Goal: Information Seeking & Learning: Learn about a topic

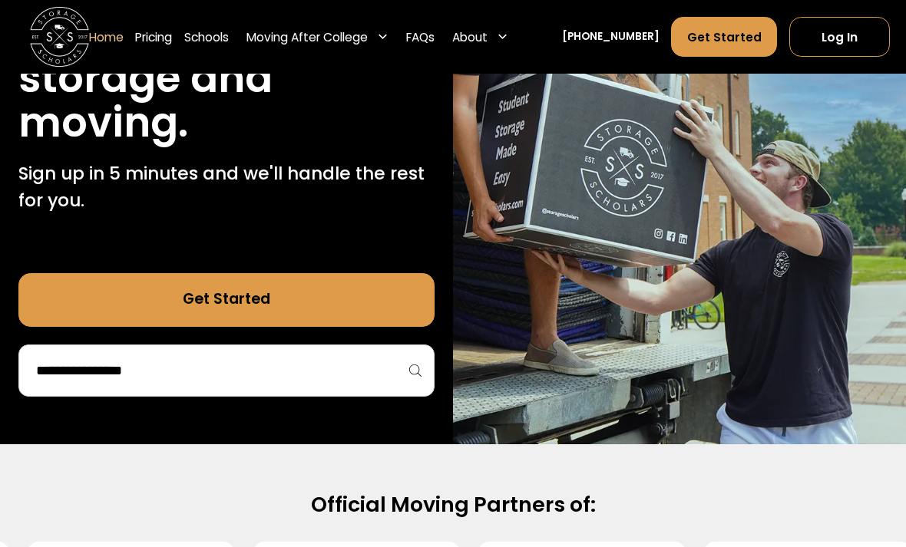
scroll to position [247, 0]
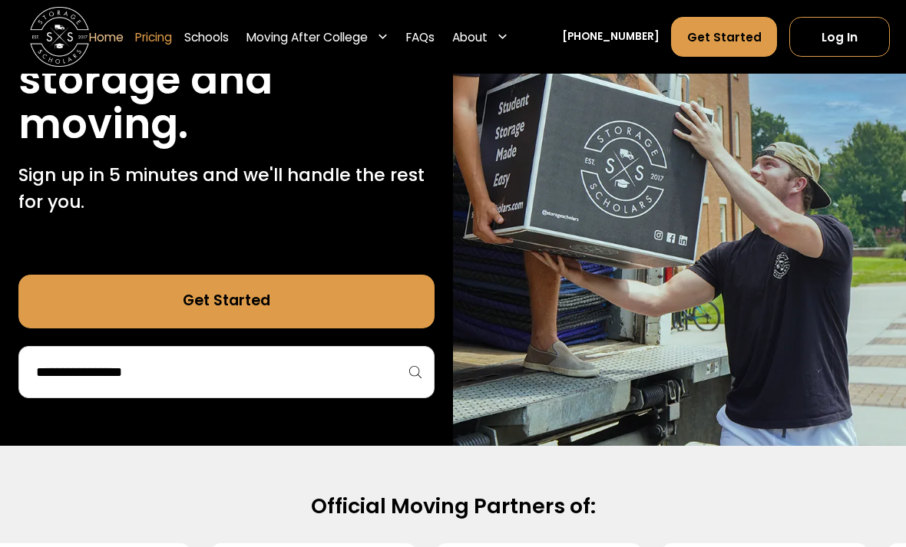
click at [149, 34] on link "Pricing" at bounding box center [153, 36] width 37 height 41
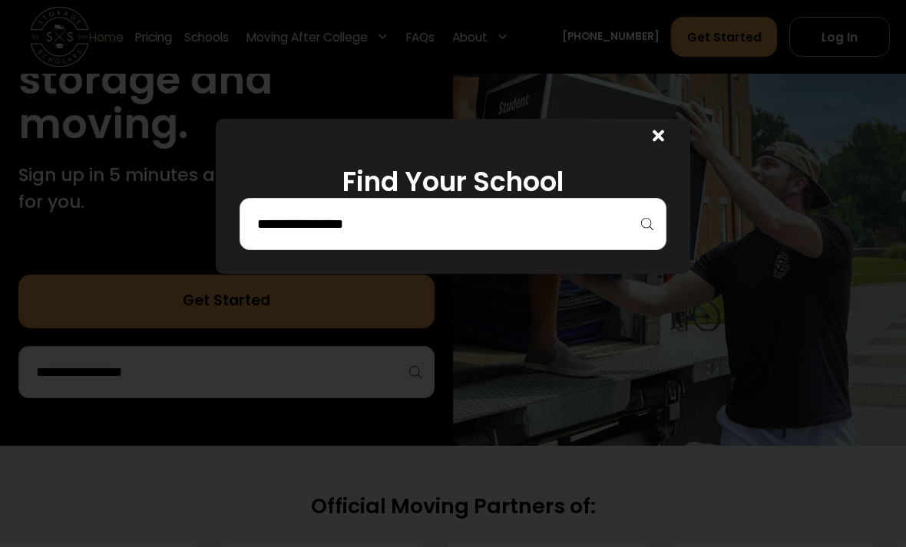
click at [598, 235] on input "search" at bounding box center [453, 224] width 395 height 26
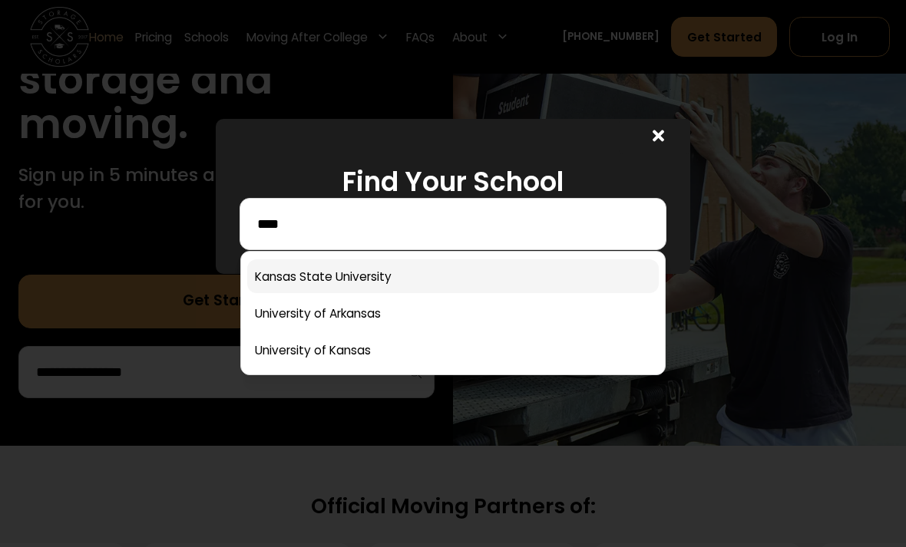
type input "****"
click at [419, 267] on link at bounding box center [453, 277] width 412 height 34
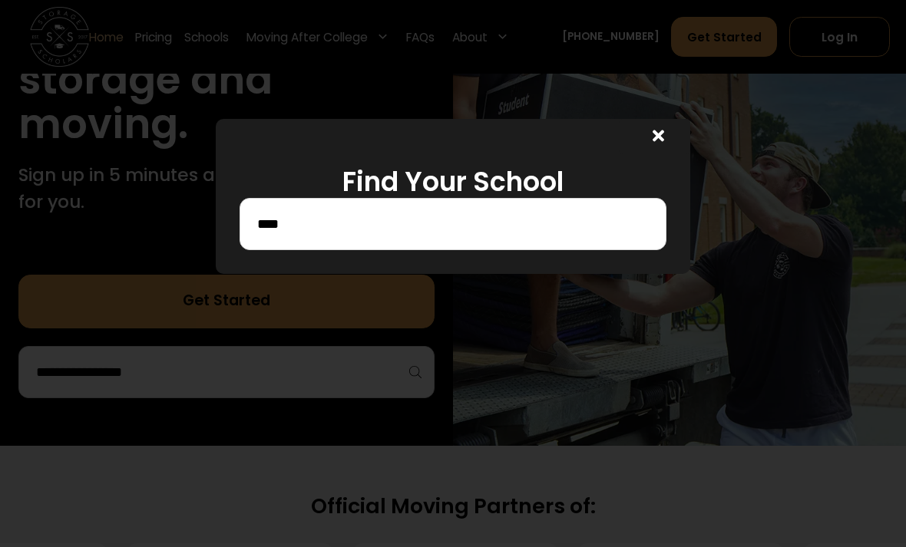
click at [388, 350] on div at bounding box center [453, 273] width 906 height 547
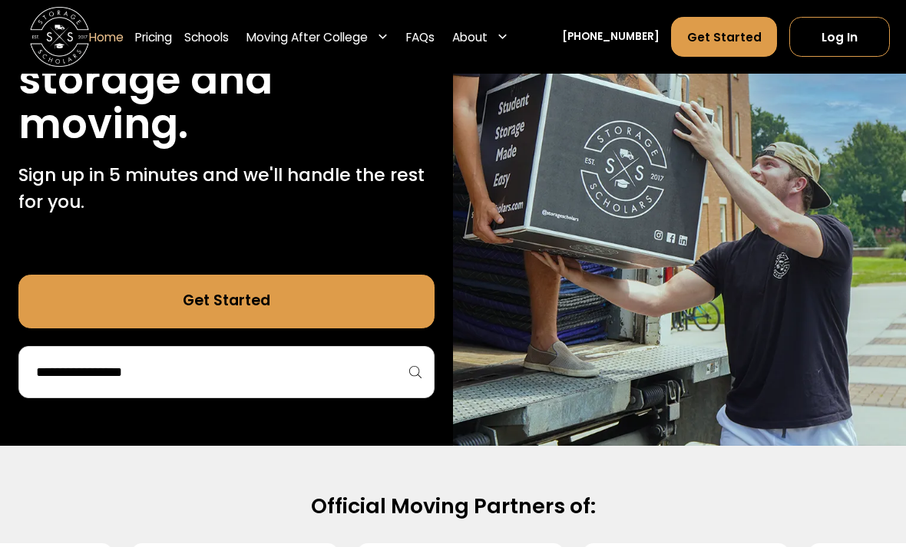
click at [346, 371] on input "search" at bounding box center [226, 372] width 383 height 26
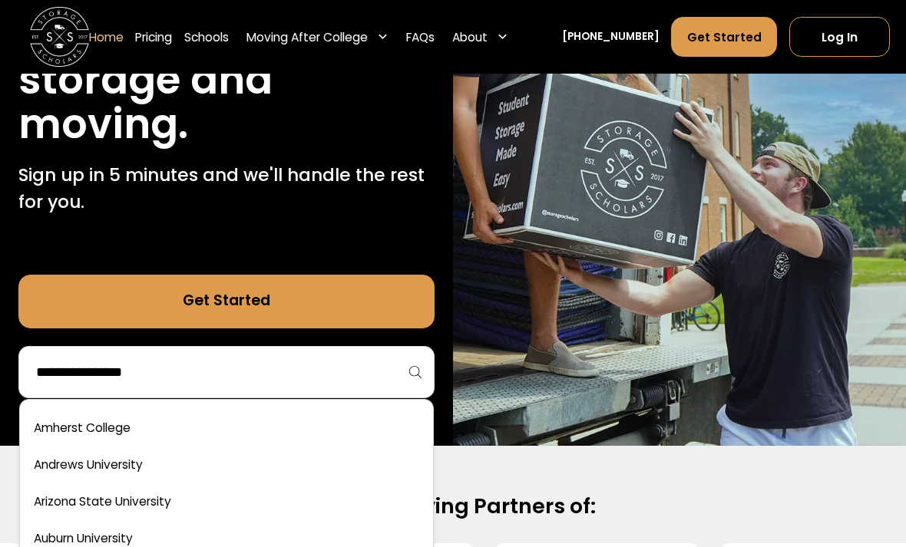
scroll to position [150, 0]
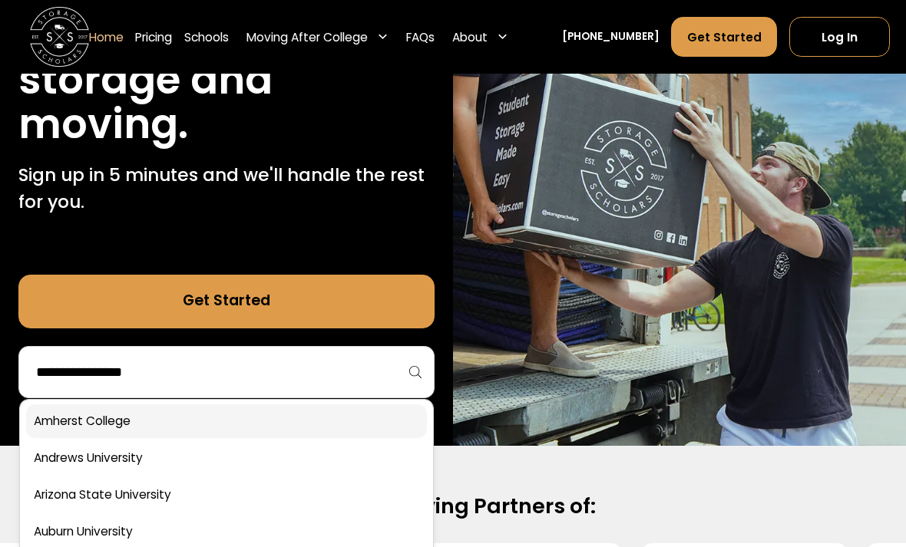
click at [112, 423] on link at bounding box center [226, 422] width 400 height 34
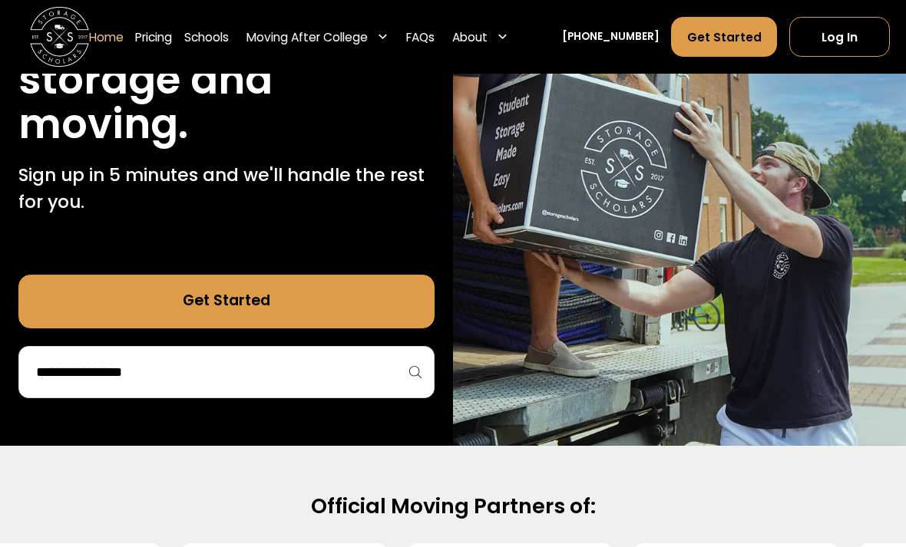
click at [84, 426] on div "75,000 moves since 2017 Stress free student storage and moving. Sign up in 5 mi…" at bounding box center [226, 159] width 453 height 571
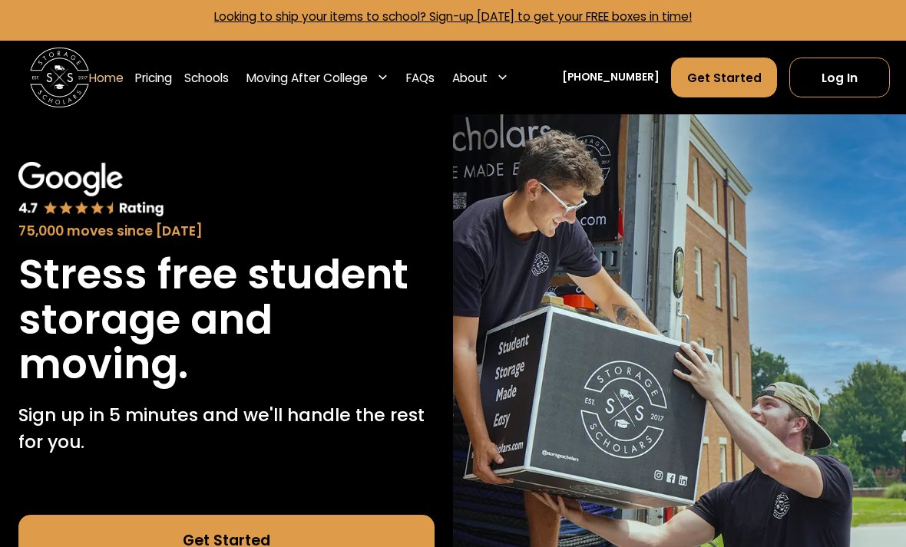
scroll to position [0, 0]
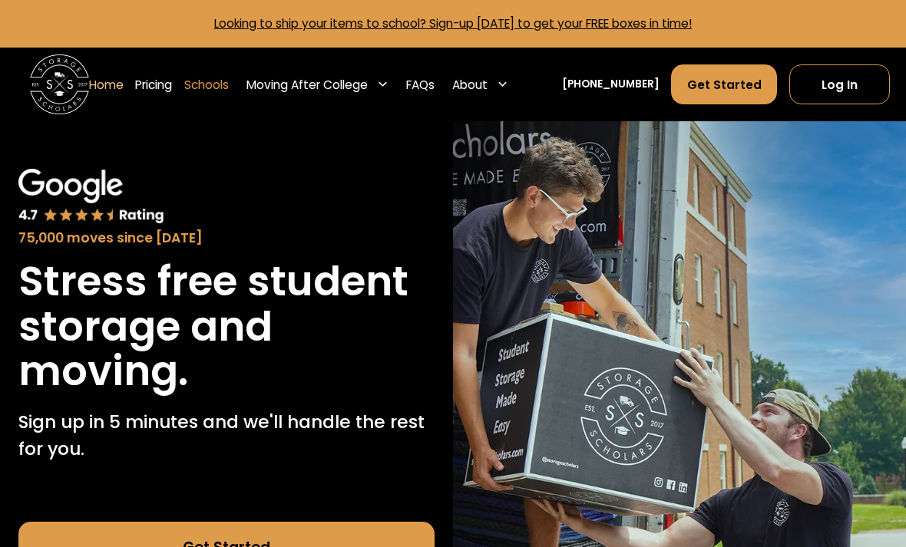
click at [228, 81] on link "Schools" at bounding box center [206, 84] width 45 height 41
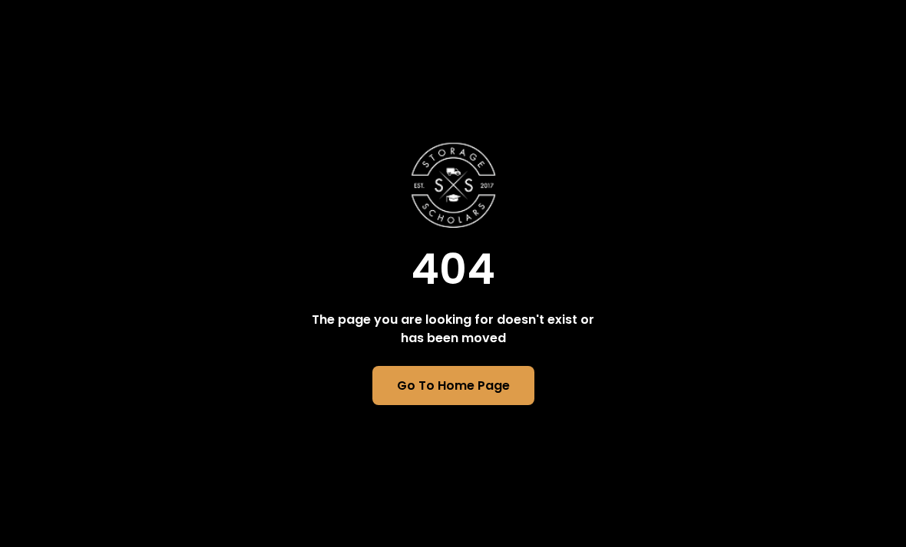
click at [364, 348] on div "The page you are looking for doesn't exist or has been moved" at bounding box center [453, 329] width 295 height 37
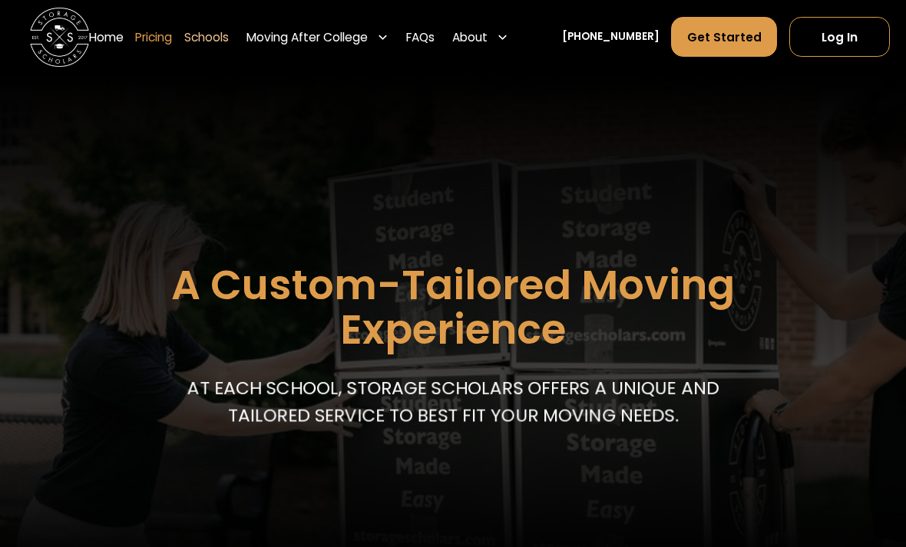
click at [155, 38] on link "Pricing" at bounding box center [153, 36] width 37 height 41
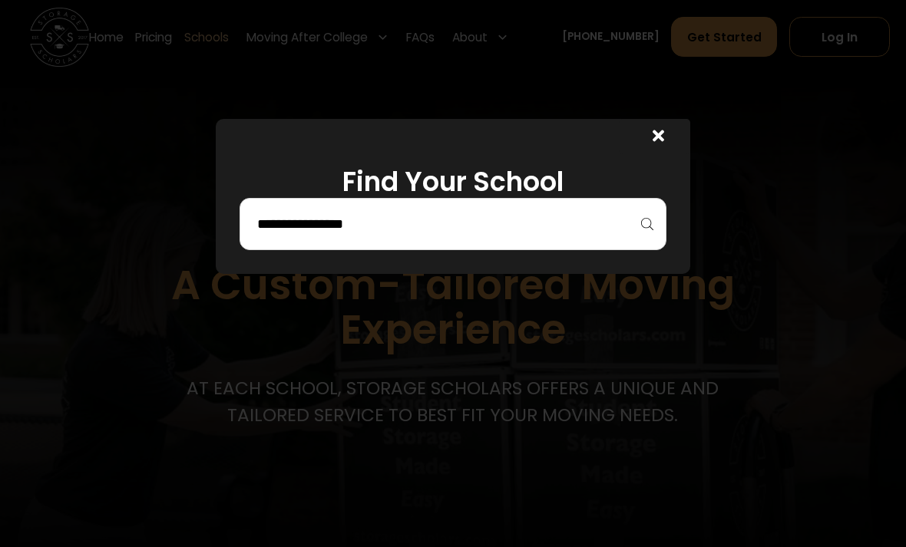
click at [602, 222] on input "search" at bounding box center [453, 224] width 395 height 26
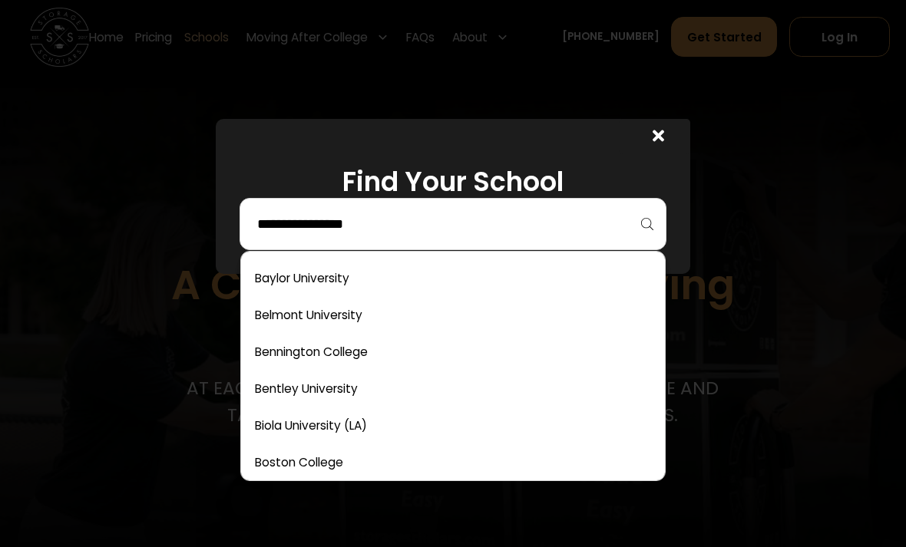
scroll to position [443, 0]
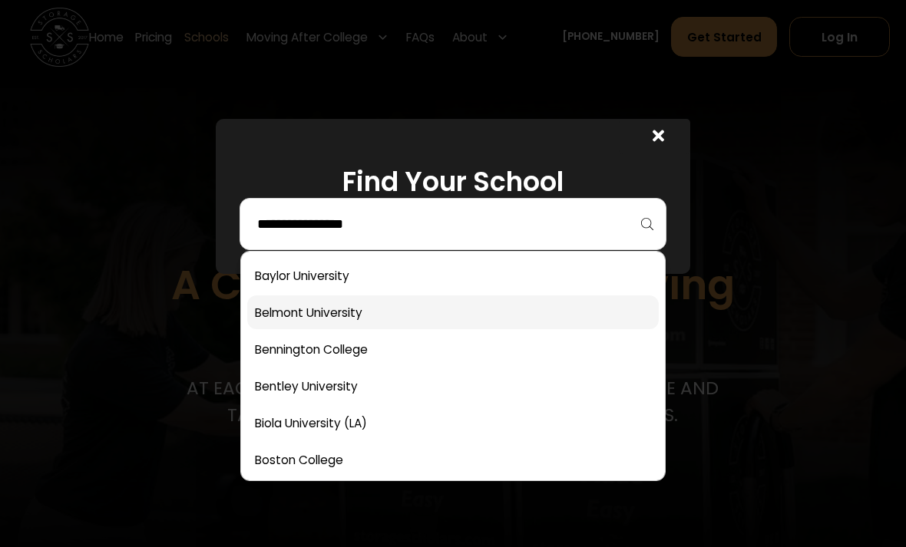
click at [331, 325] on link at bounding box center [453, 313] width 412 height 34
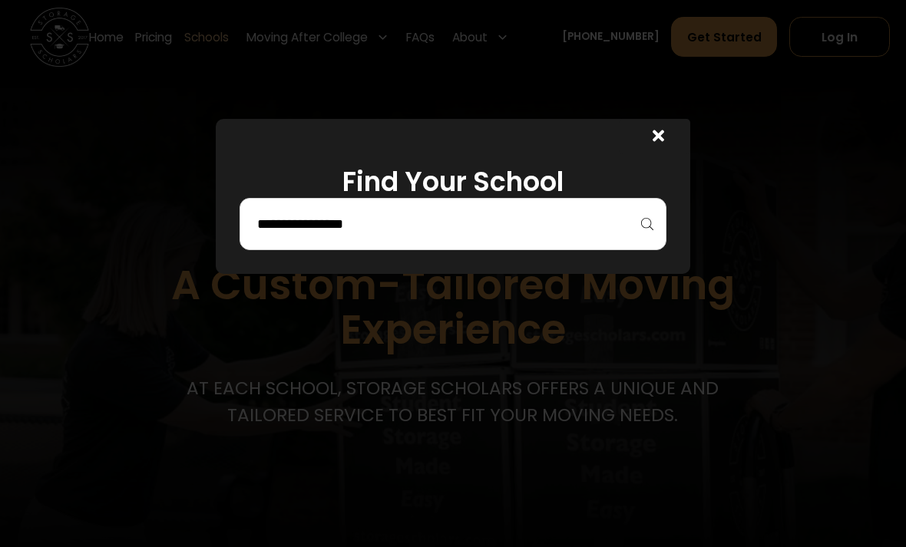
click at [333, 322] on div at bounding box center [453, 273] width 906 height 547
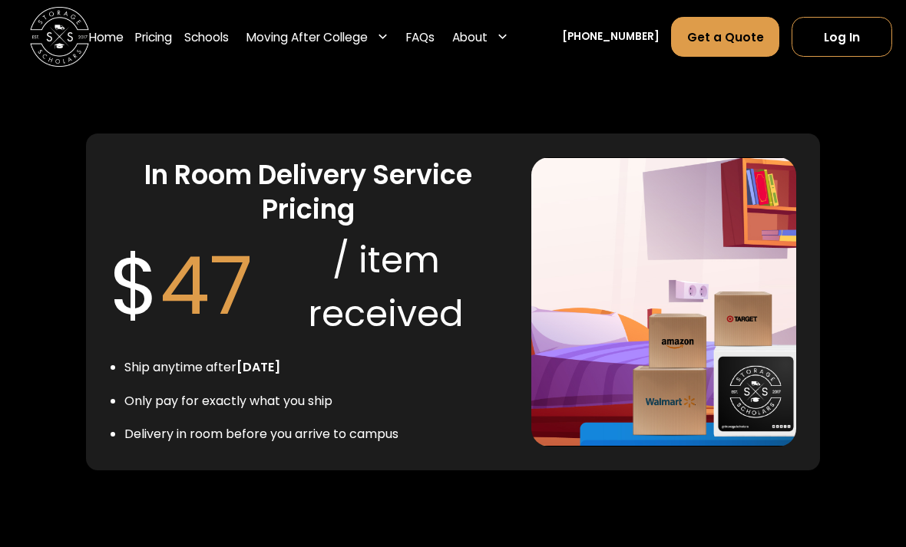
scroll to position [3163, 0]
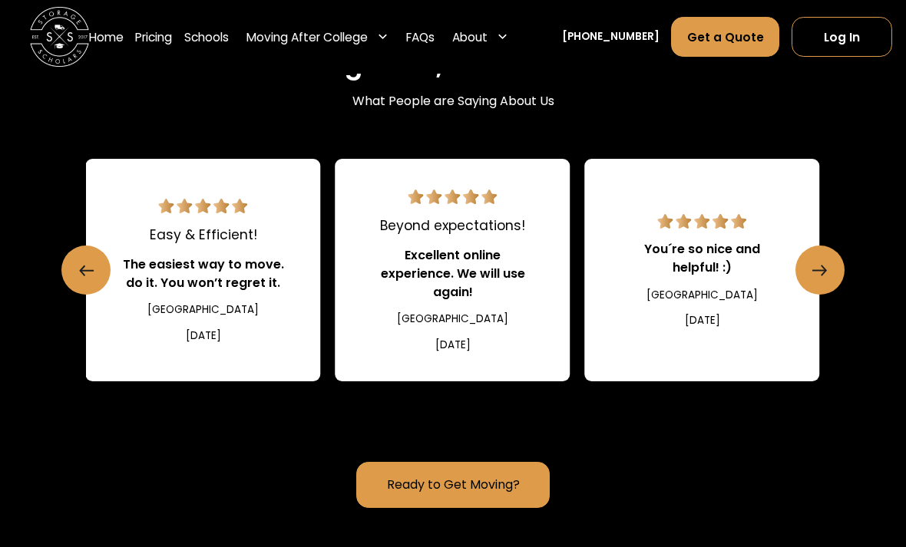
scroll to position [1985, 0]
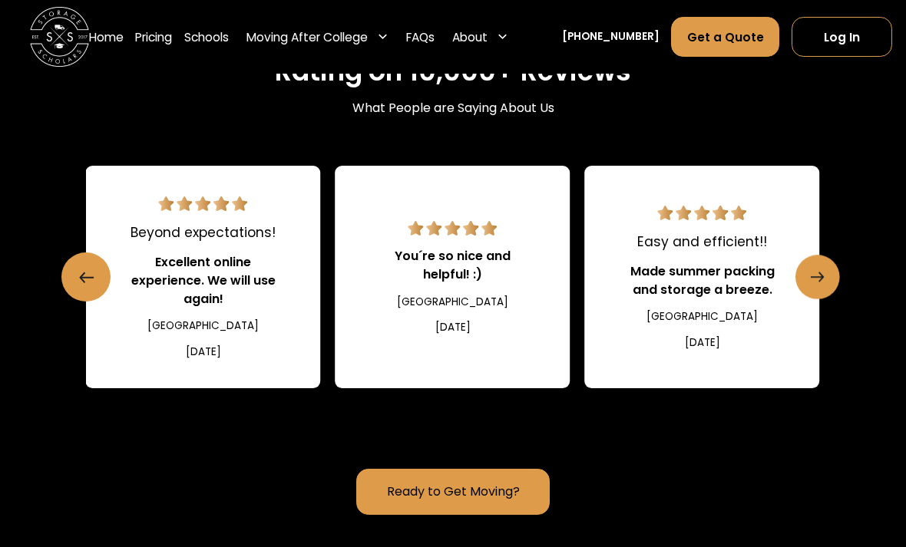
click at [814, 277] on line "Next slide" at bounding box center [817, 277] width 12 height 0
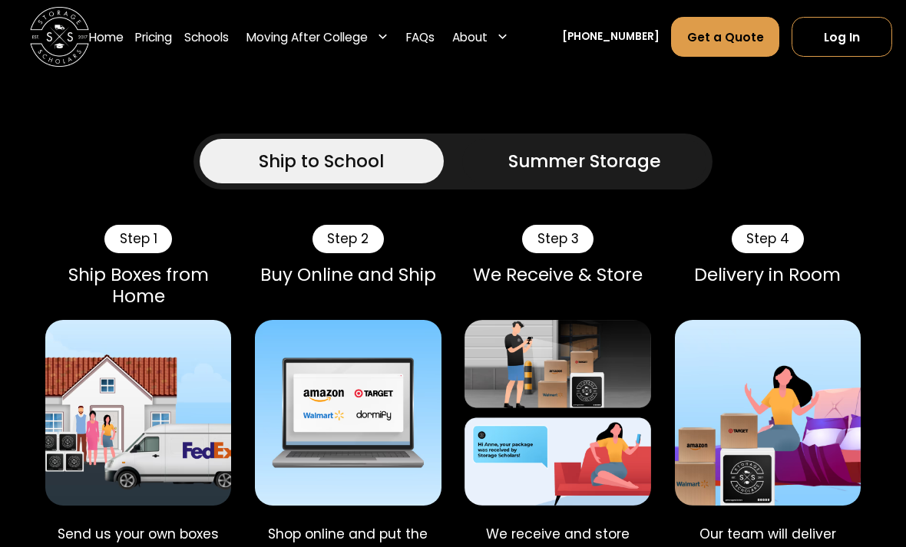
scroll to position [1116, 0]
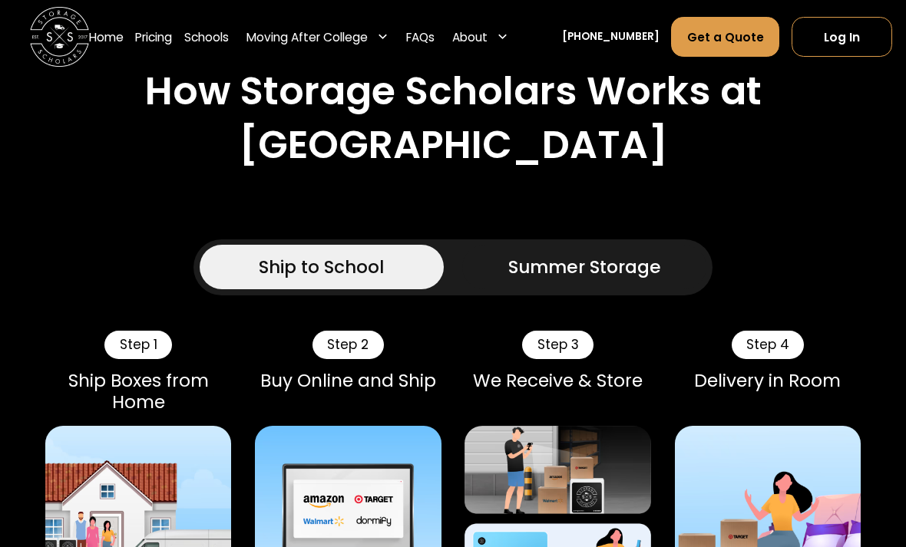
click at [630, 290] on link "Summer Storage" at bounding box center [584, 268] width 245 height 45
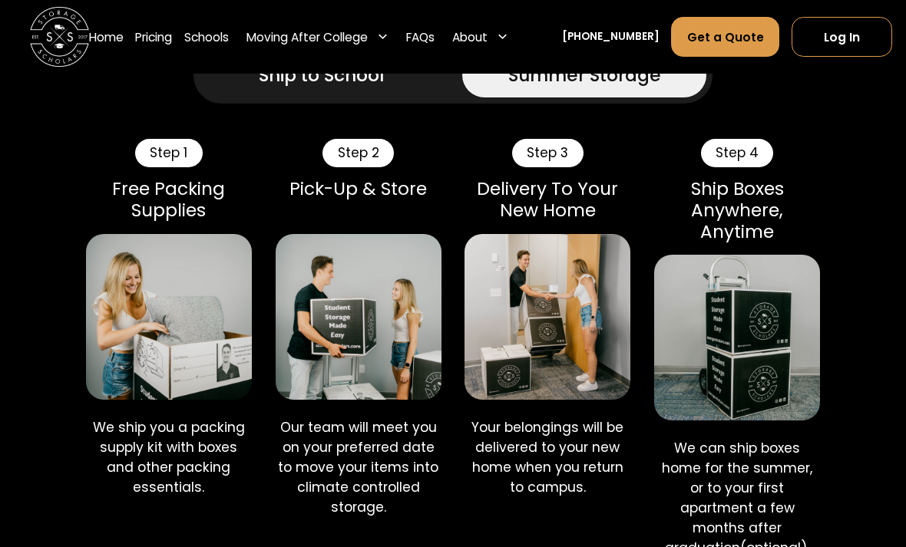
scroll to position [1314, 0]
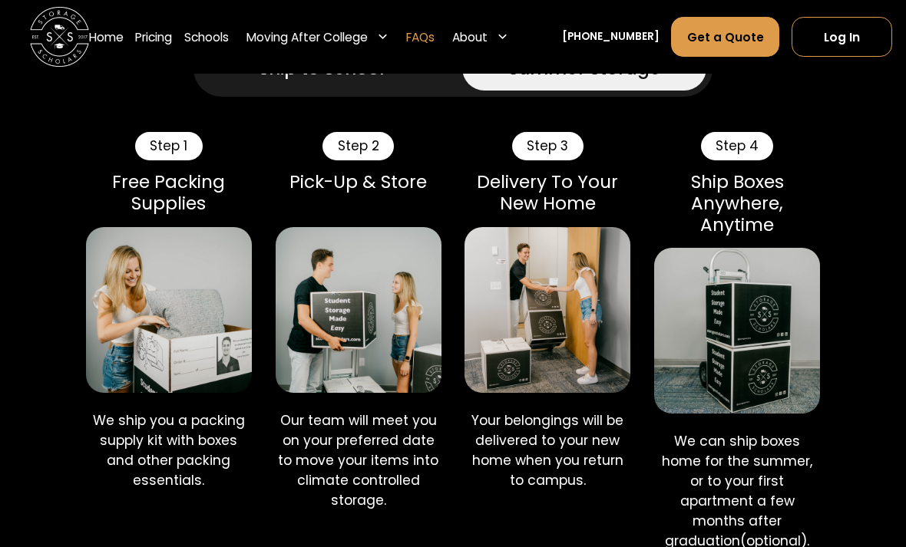
click at [432, 53] on link "FAQs" at bounding box center [420, 36] width 28 height 41
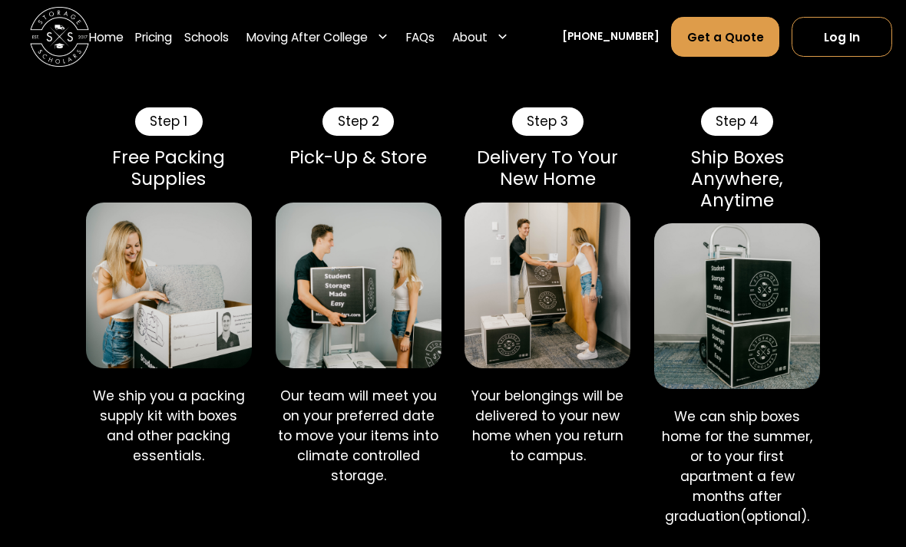
click at [502, 48] on div "About" at bounding box center [481, 36] width 68 height 41
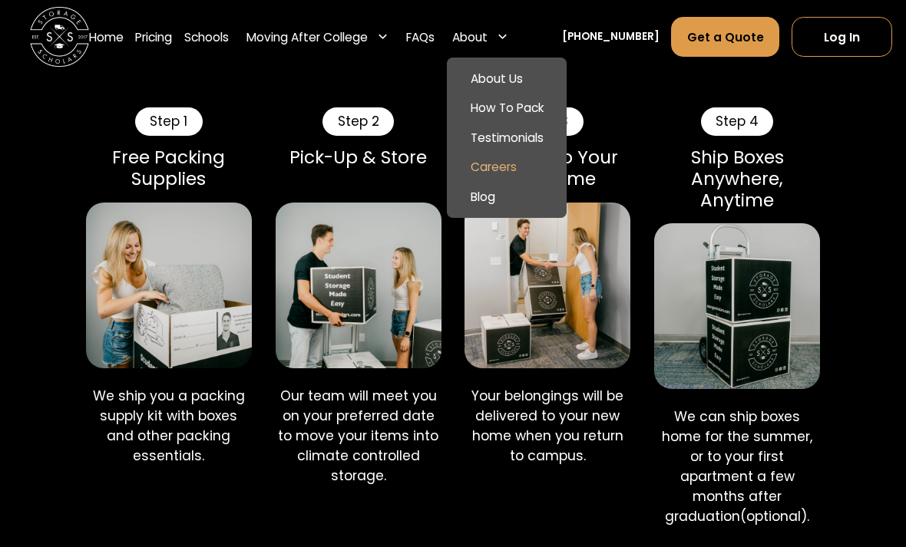
click at [511, 168] on link "Careers" at bounding box center [506, 168] width 108 height 30
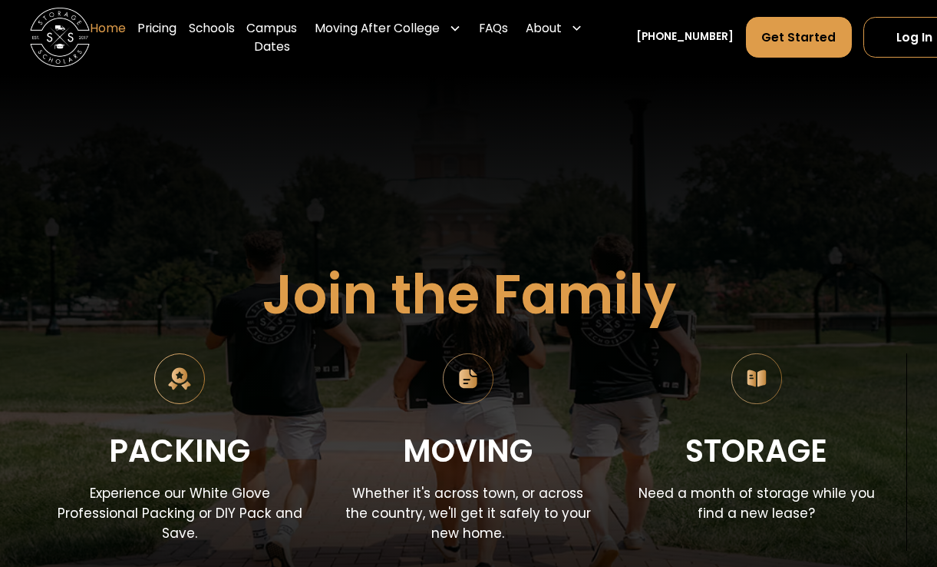
click at [103, 39] on link "Home" at bounding box center [108, 38] width 36 height 60
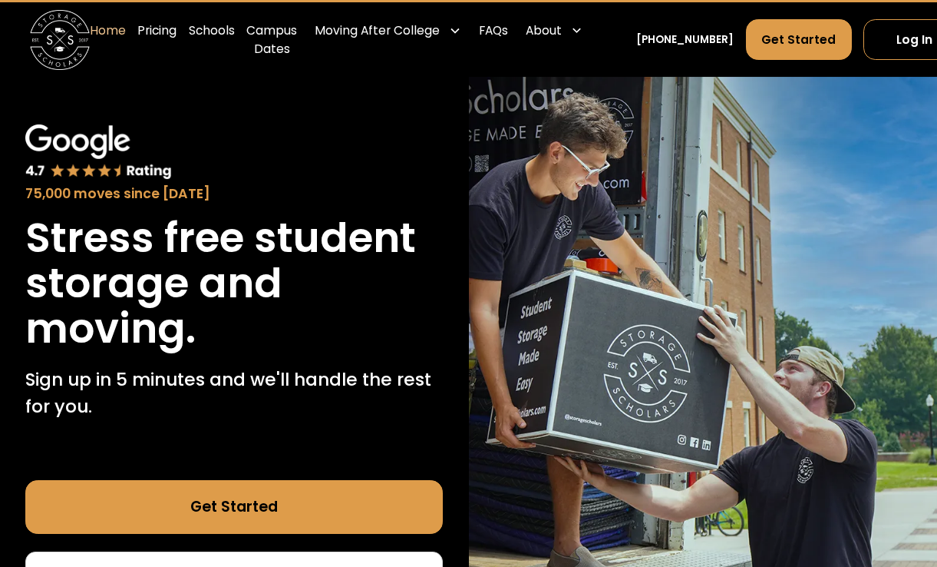
scroll to position [48, 0]
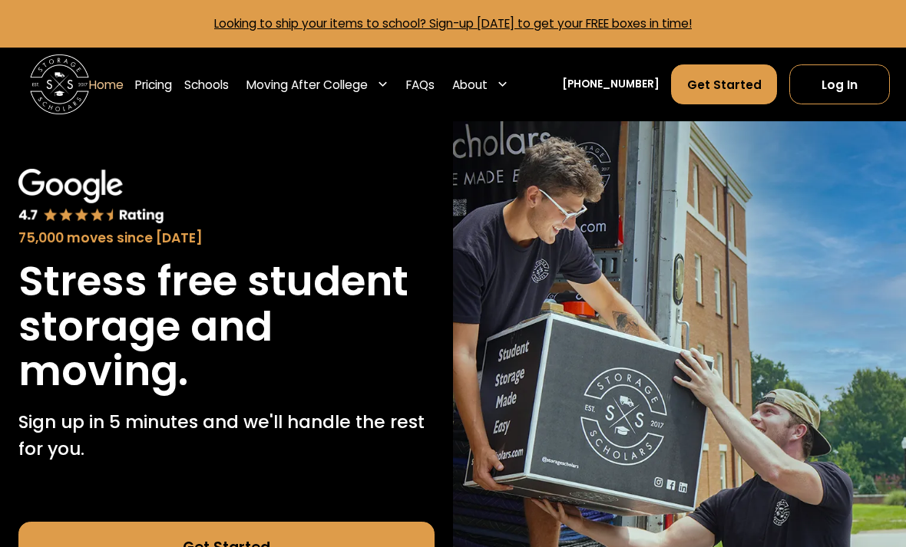
click at [508, 88] on icon at bounding box center [503, 84] width 12 height 12
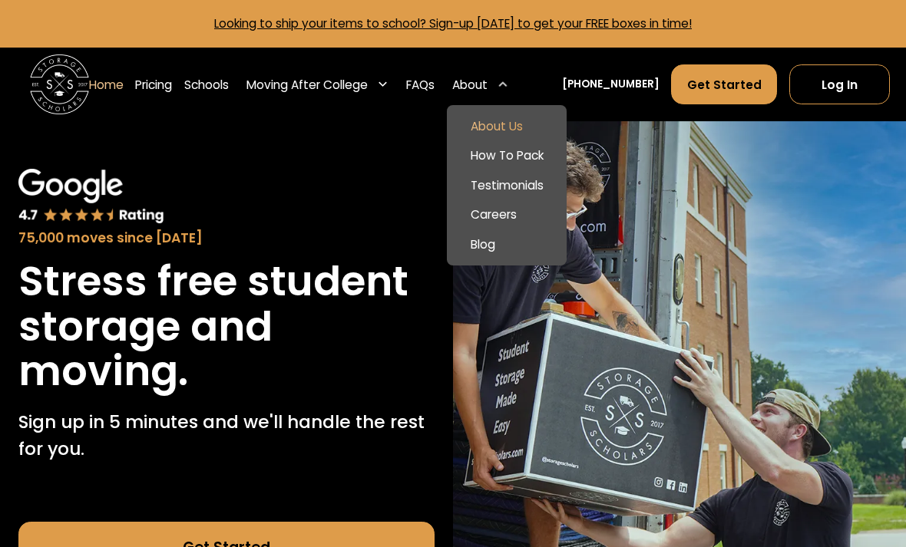
click at [522, 115] on link "About Us" at bounding box center [506, 126] width 108 height 30
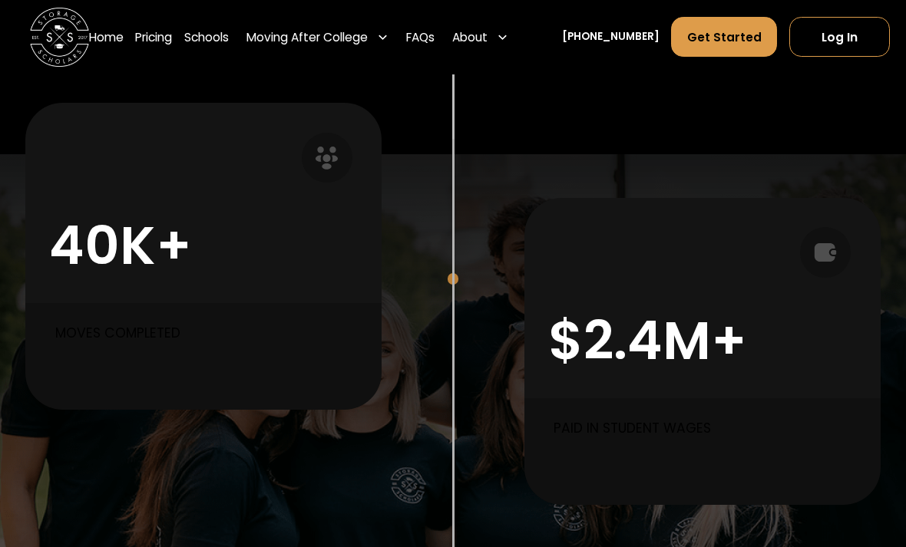
scroll to position [732, 0]
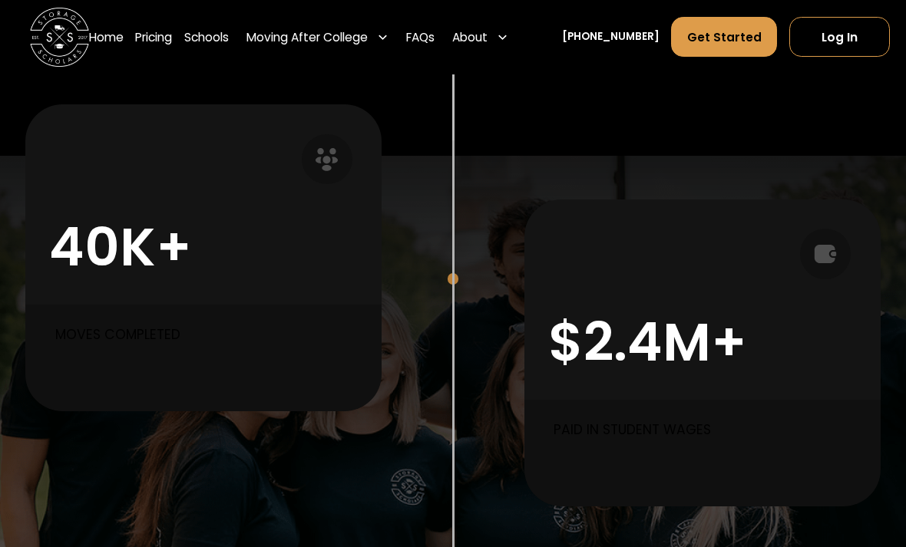
click at [814, 516] on div "40K+ Moves completed $2.4M+ Paid in Student Wages" at bounding box center [452, 305] width 855 height 473
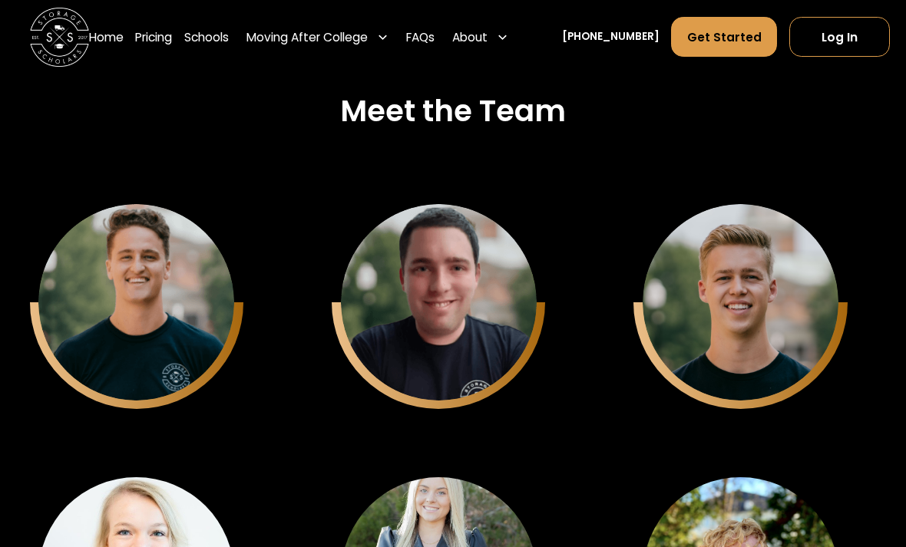
scroll to position [3679, 0]
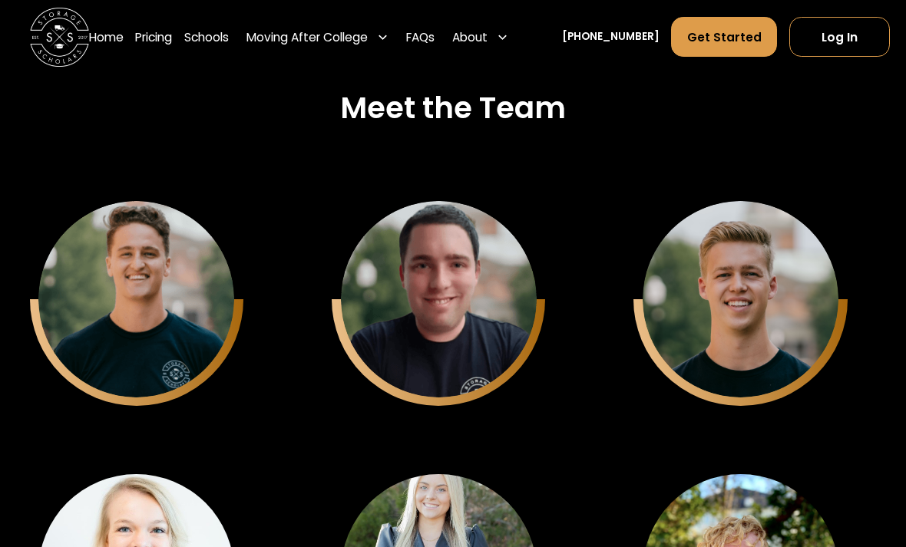
click at [234, 371] on img at bounding box center [136, 300] width 196 height 196
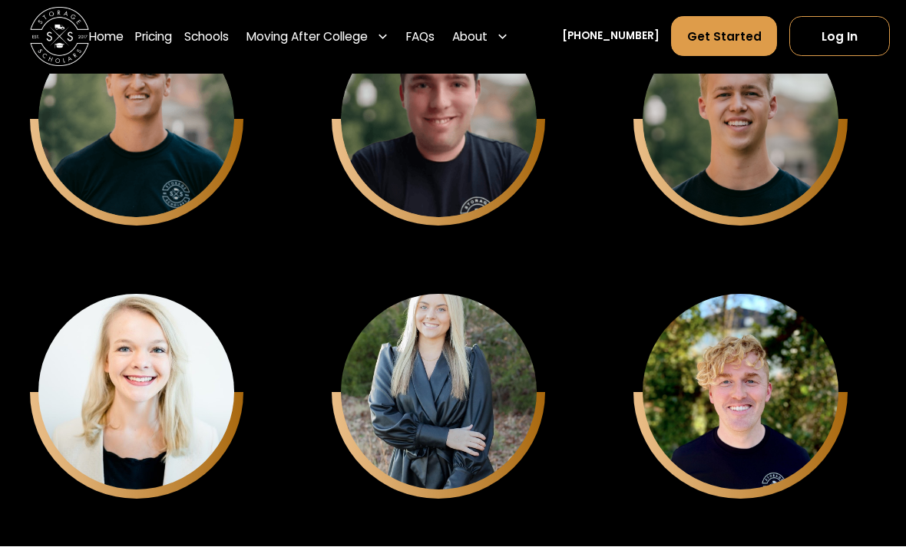
scroll to position [3860, 0]
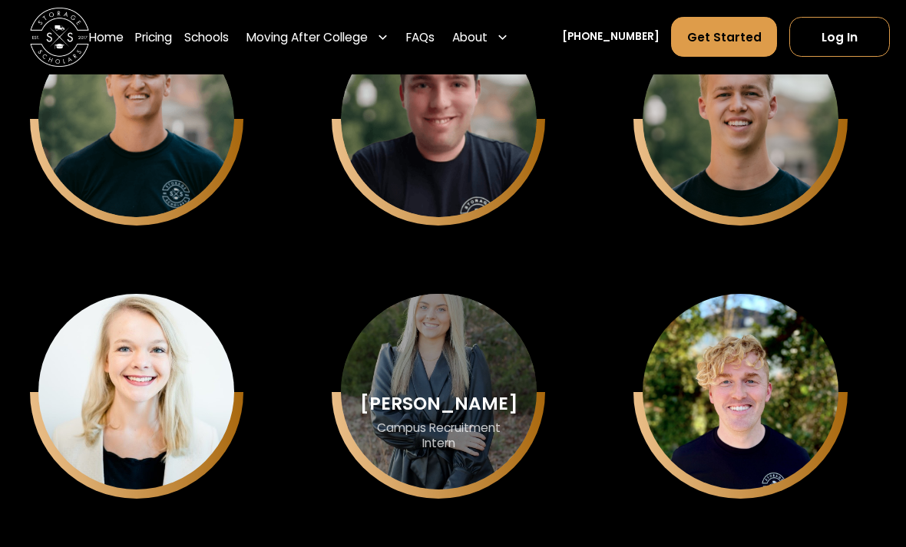
click at [234, 217] on div "Evan Gregory Campus Recruitment Intern" at bounding box center [136, 119] width 196 height 196
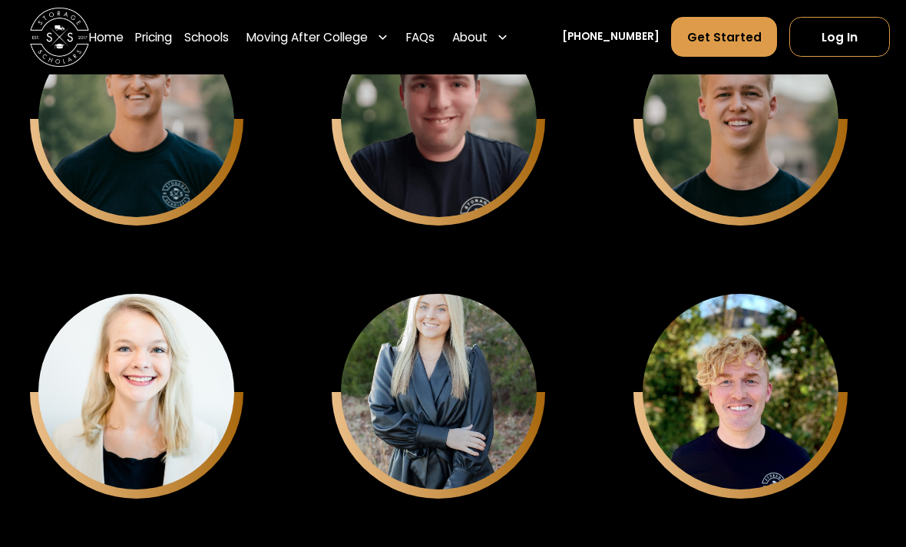
click at [848, 370] on div "Nick Kulmala Inside Sales Representative" at bounding box center [754, 391] width 243 height 213
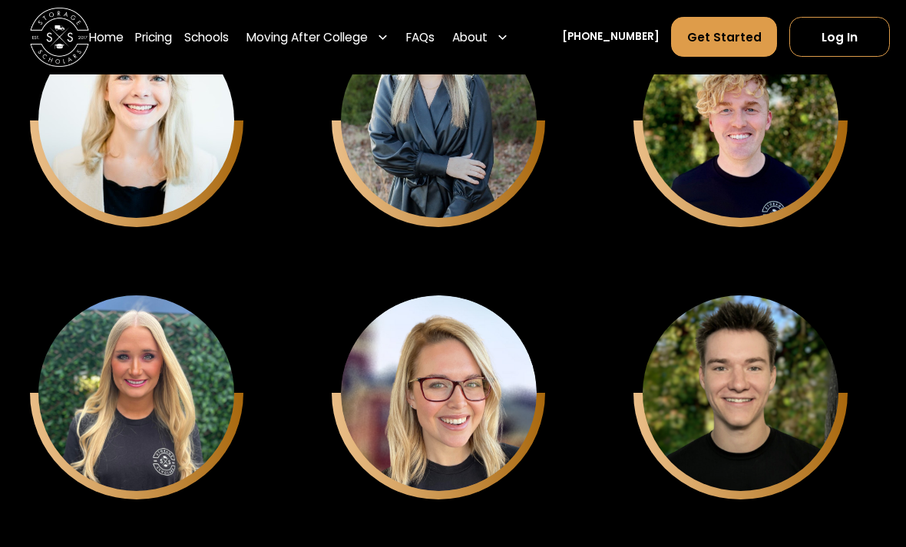
scroll to position [4132, 0]
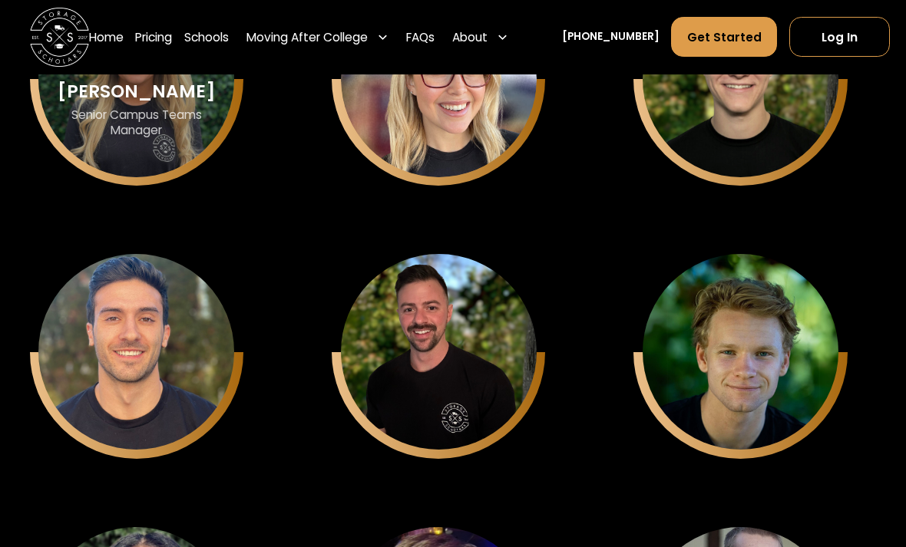
scroll to position [4457, 0]
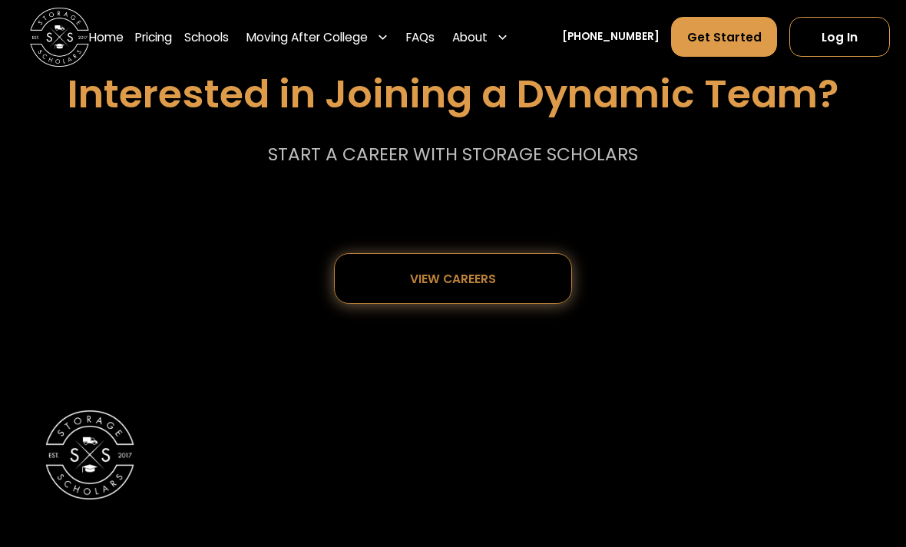
scroll to position [7360, 0]
click at [501, 266] on div "View careers" at bounding box center [453, 278] width 140 height 48
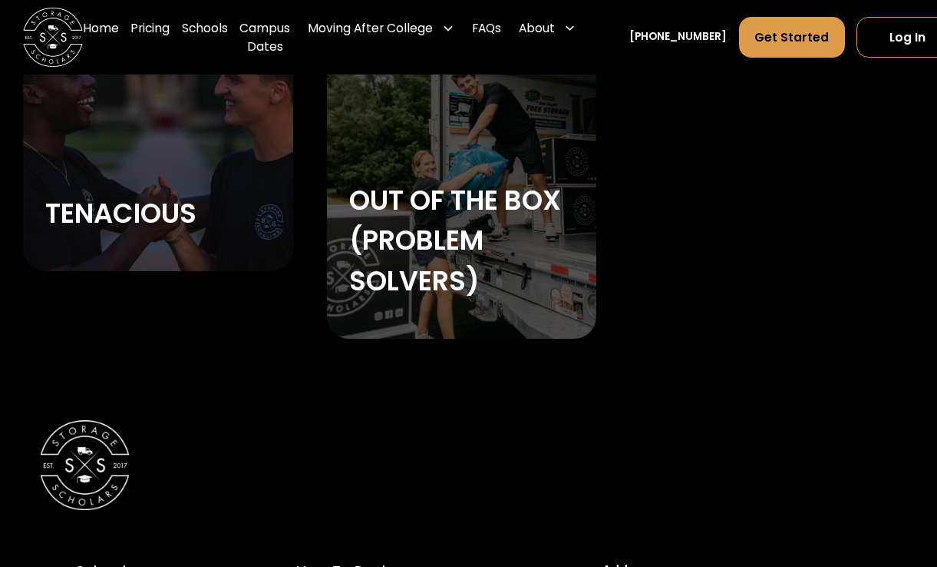
scroll to position [3038, 7]
